Goal: Transaction & Acquisition: Download file/media

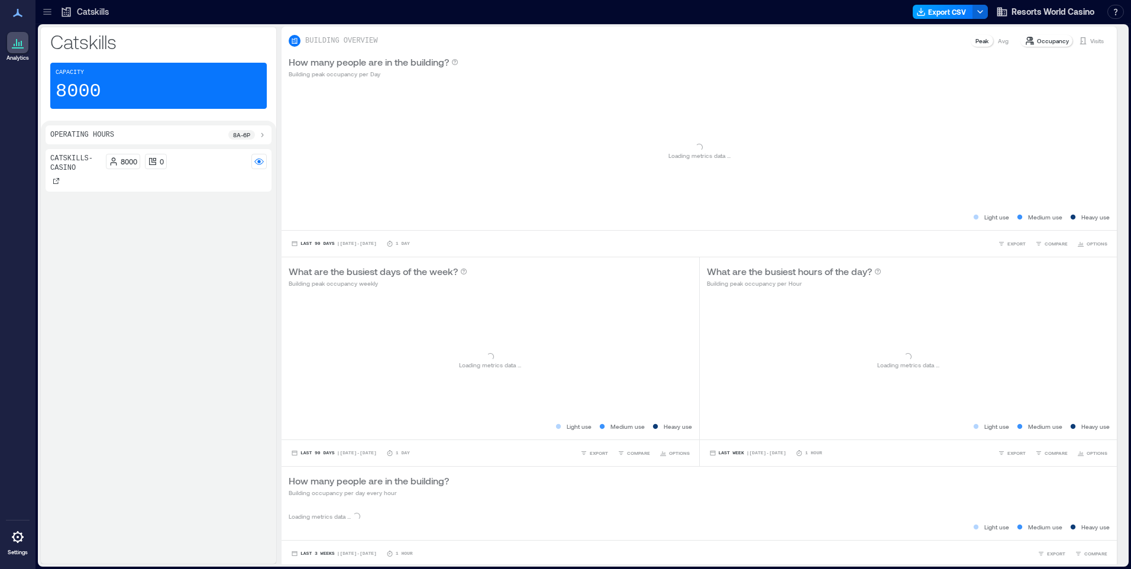
click at [940, 10] on button "Export CSV" at bounding box center [943, 12] width 60 height 14
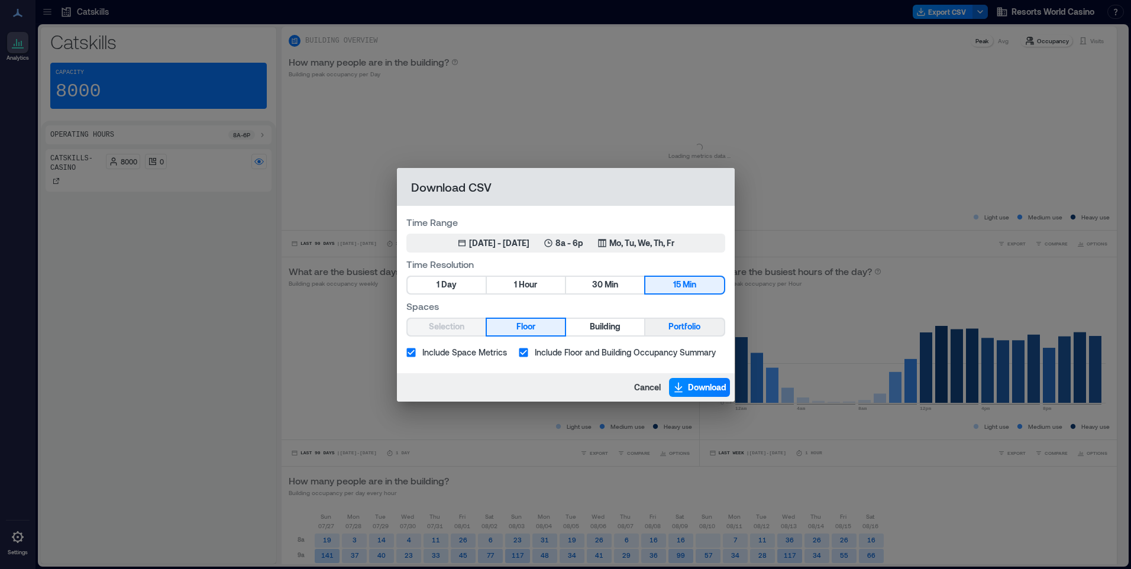
click at [673, 330] on span "Portfolio" at bounding box center [685, 327] width 32 height 15
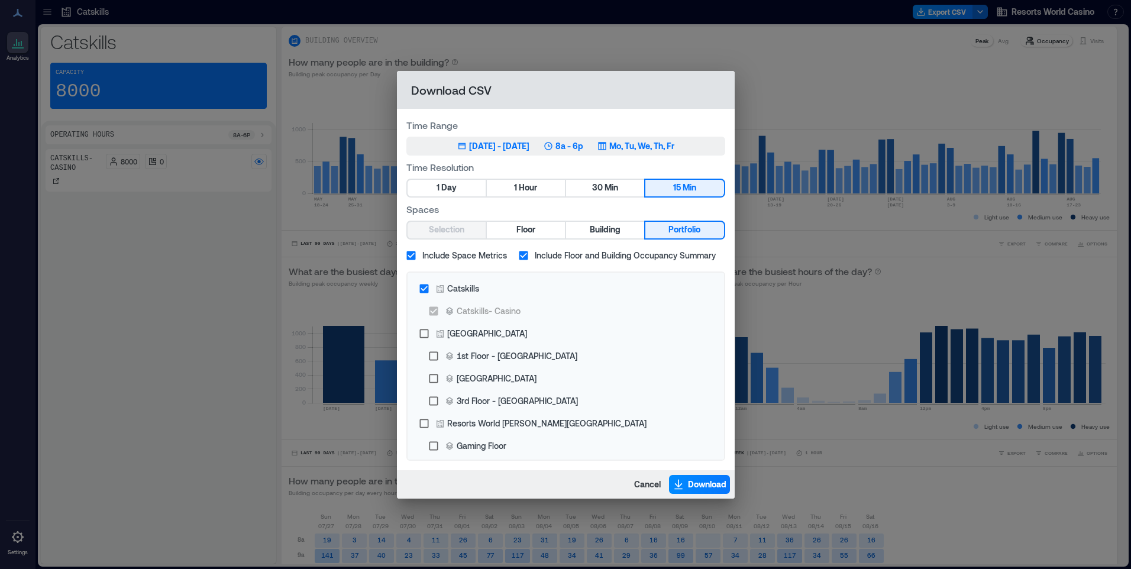
click at [653, 151] on p "Mo, Tu, We, Th, Fr" at bounding box center [642, 146] width 65 height 12
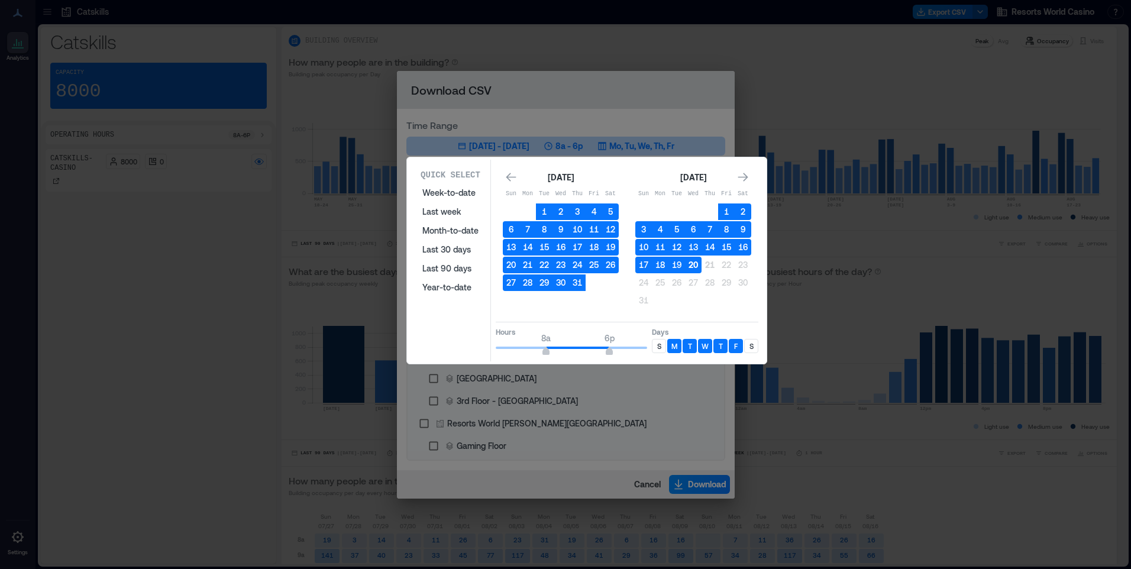
click at [693, 264] on button "20" at bounding box center [693, 265] width 17 height 17
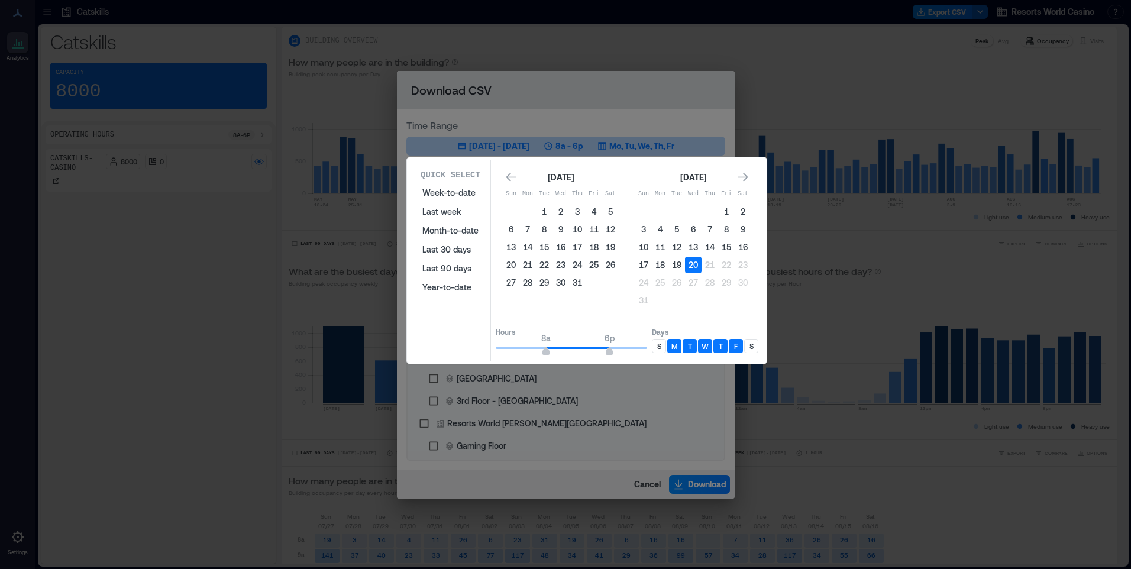
click at [662, 349] on div "S" at bounding box center [659, 346] width 14 height 14
click at [750, 346] on p "S" at bounding box center [752, 345] width 4 height 9
type input "*"
drag, startPoint x: 547, startPoint y: 349, endPoint x: 536, endPoint y: 353, distance: 11.8
click at [536, 353] on span "6a" at bounding box center [533, 352] width 7 height 5
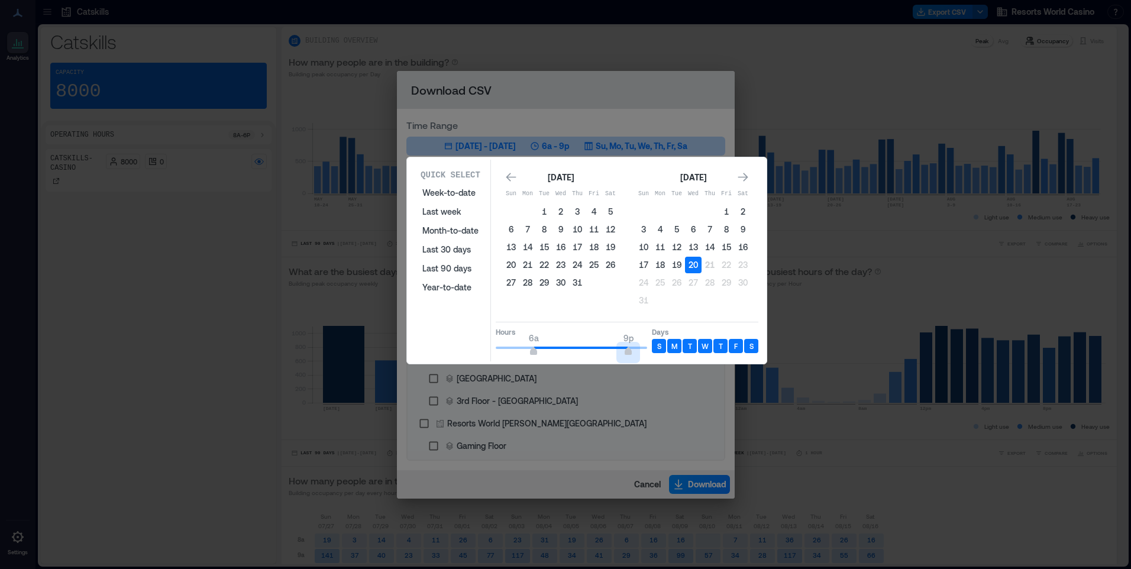
type input "**"
drag, startPoint x: 607, startPoint y: 349, endPoint x: 668, endPoint y: 348, distance: 60.4
click at [668, 348] on div "Hours 6a 9p Days S M T W T F S" at bounding box center [627, 339] width 263 height 35
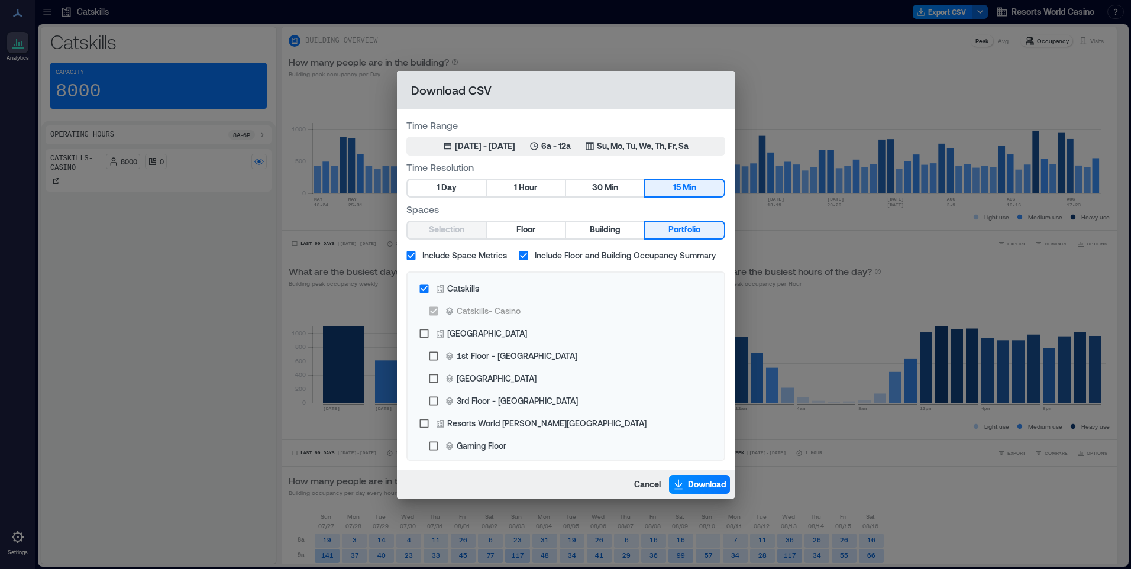
drag, startPoint x: 663, startPoint y: 382, endPoint x: 718, endPoint y: 463, distance: 98.3
click at [709, 482] on span "Download" at bounding box center [707, 485] width 38 height 12
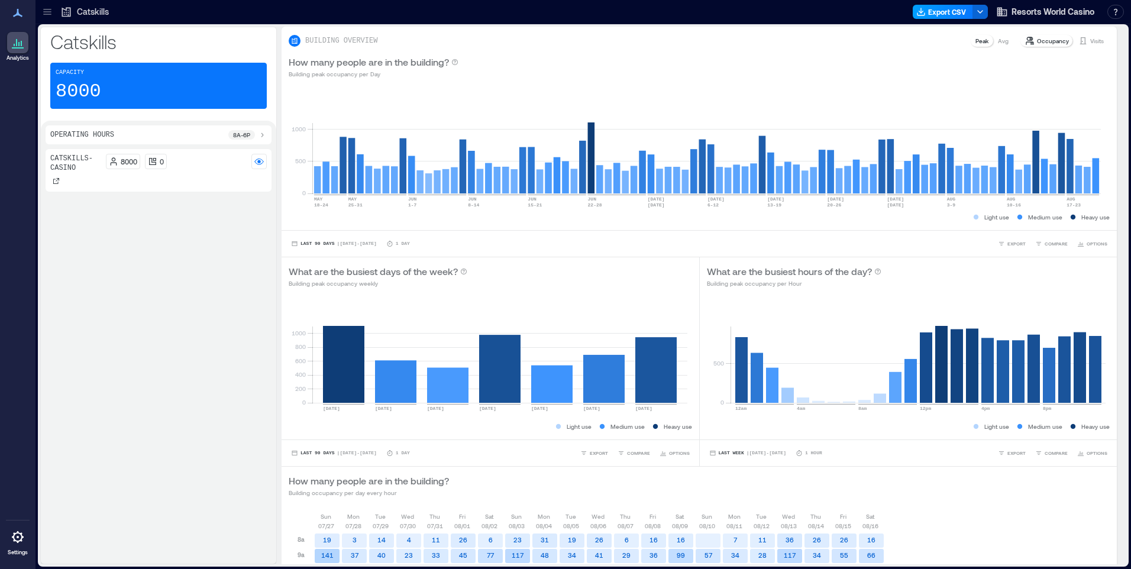
click at [948, 13] on button "Export CSV" at bounding box center [943, 12] width 60 height 14
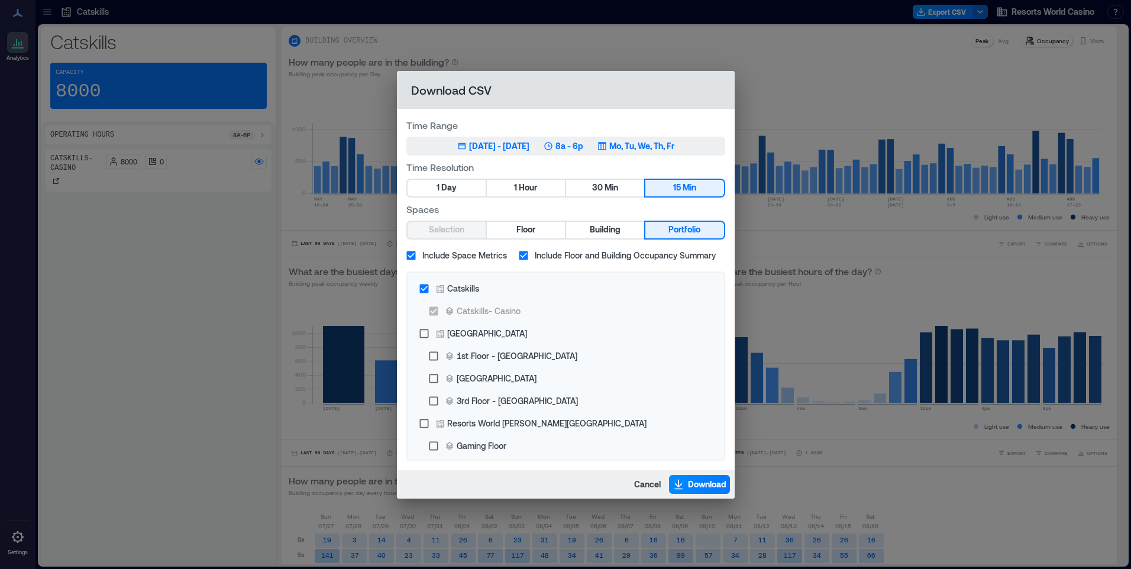
click at [673, 141] on p "Mo, Tu, We, Th, Fr" at bounding box center [642, 146] width 65 height 12
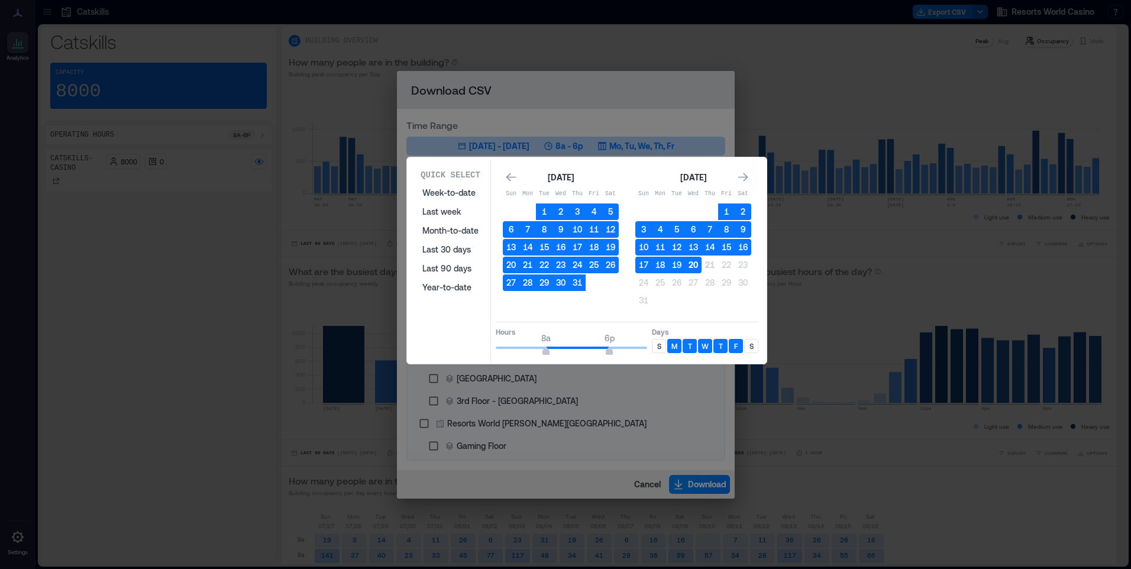
click at [695, 263] on button "20" at bounding box center [693, 265] width 17 height 17
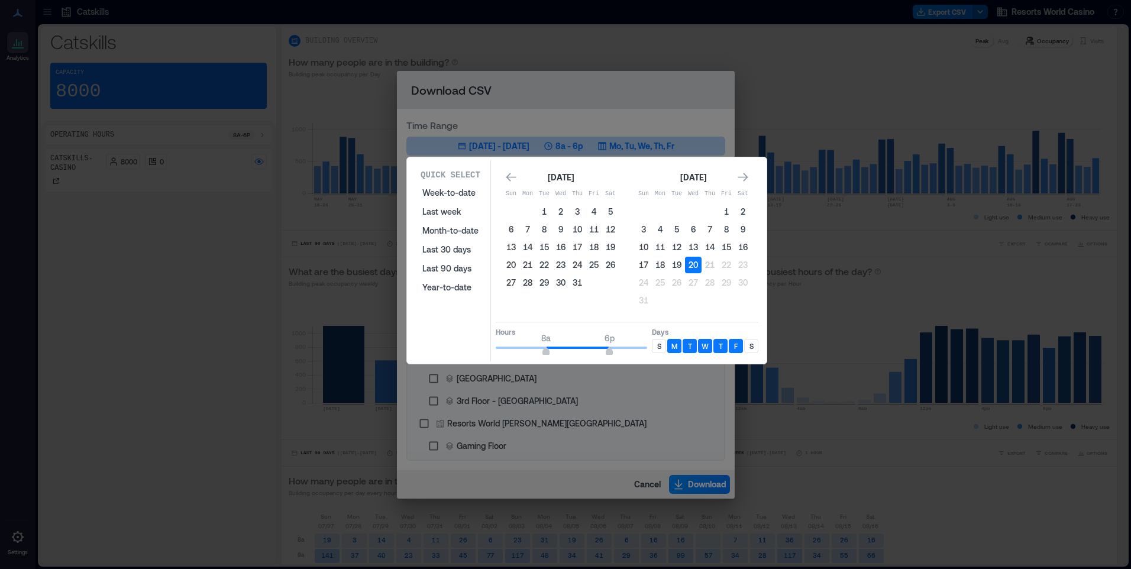
click at [658, 346] on p "S" at bounding box center [659, 345] width 4 height 9
click at [751, 347] on p "S" at bounding box center [752, 345] width 4 height 9
type input "*"
drag, startPoint x: 545, startPoint y: 351, endPoint x: 466, endPoint y: 352, distance: 78.7
click at [466, 352] on div "Quick Select Week-to-date Last week Month-to-date Last 30 days Last 90 days Yea…" at bounding box center [587, 261] width 353 height 202
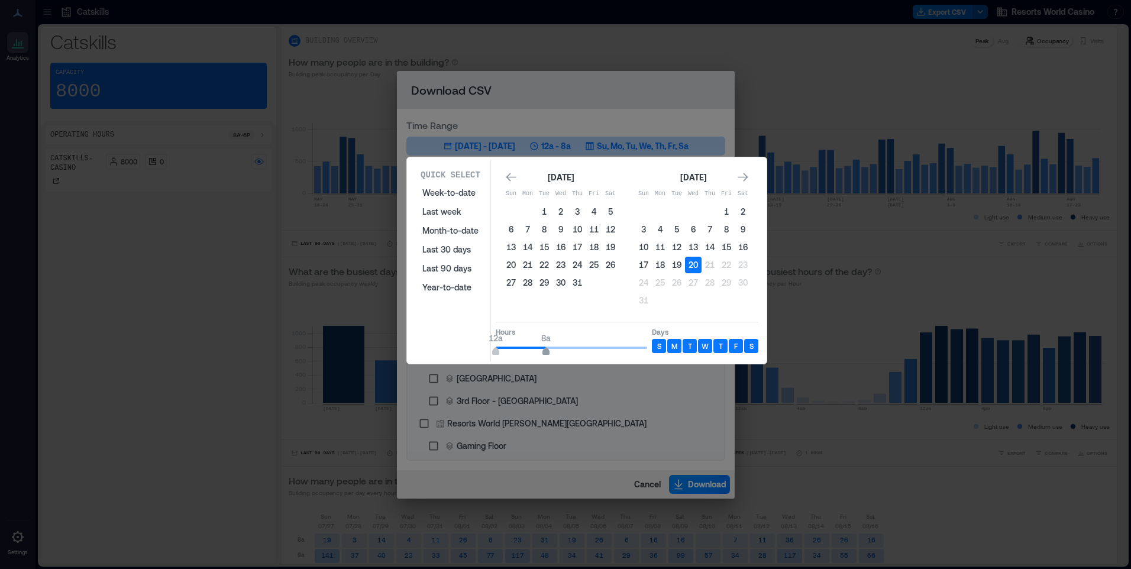
type input "*"
drag, startPoint x: 610, startPoint y: 347, endPoint x: 534, endPoint y: 352, distance: 75.9
click at [534, 352] on span "6a" at bounding box center [533, 352] width 7 height 5
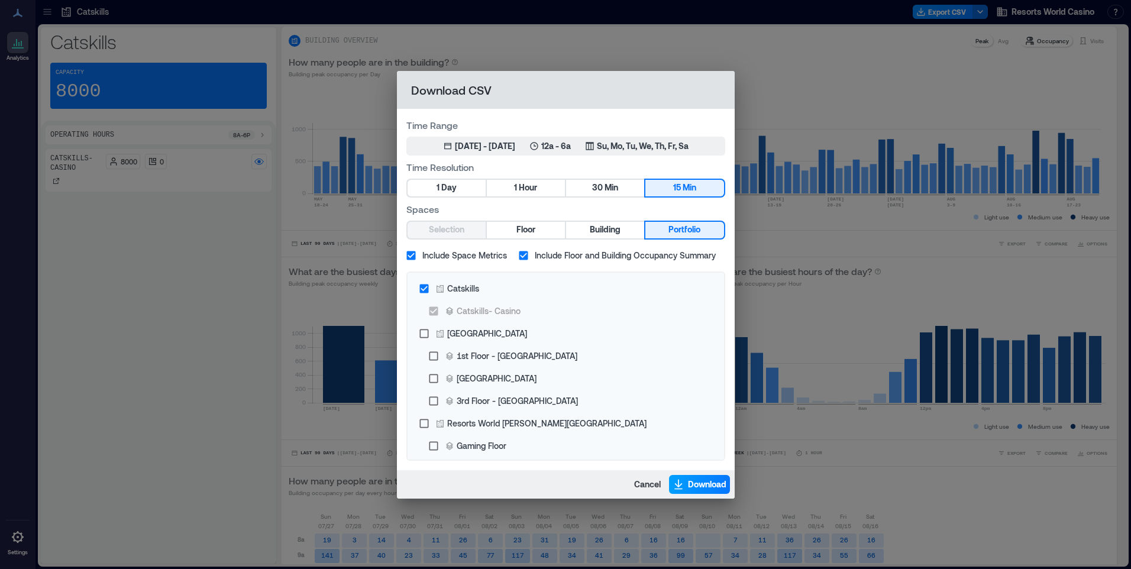
click at [701, 482] on span "Download" at bounding box center [707, 485] width 38 height 12
